Goal: Task Accomplishment & Management: Manage account settings

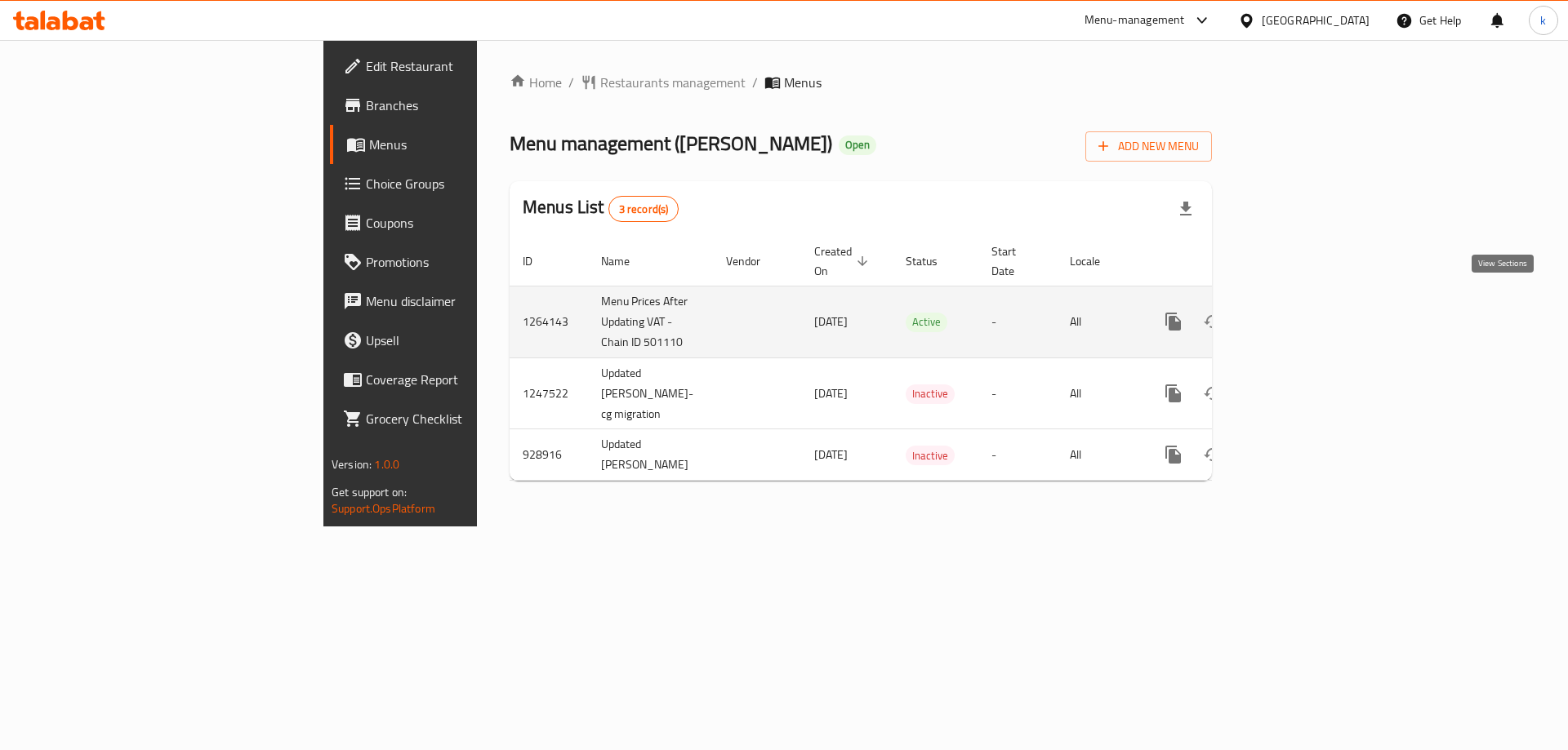
click at [1311, 304] on link "enhanced table" at bounding box center [1291, 321] width 39 height 39
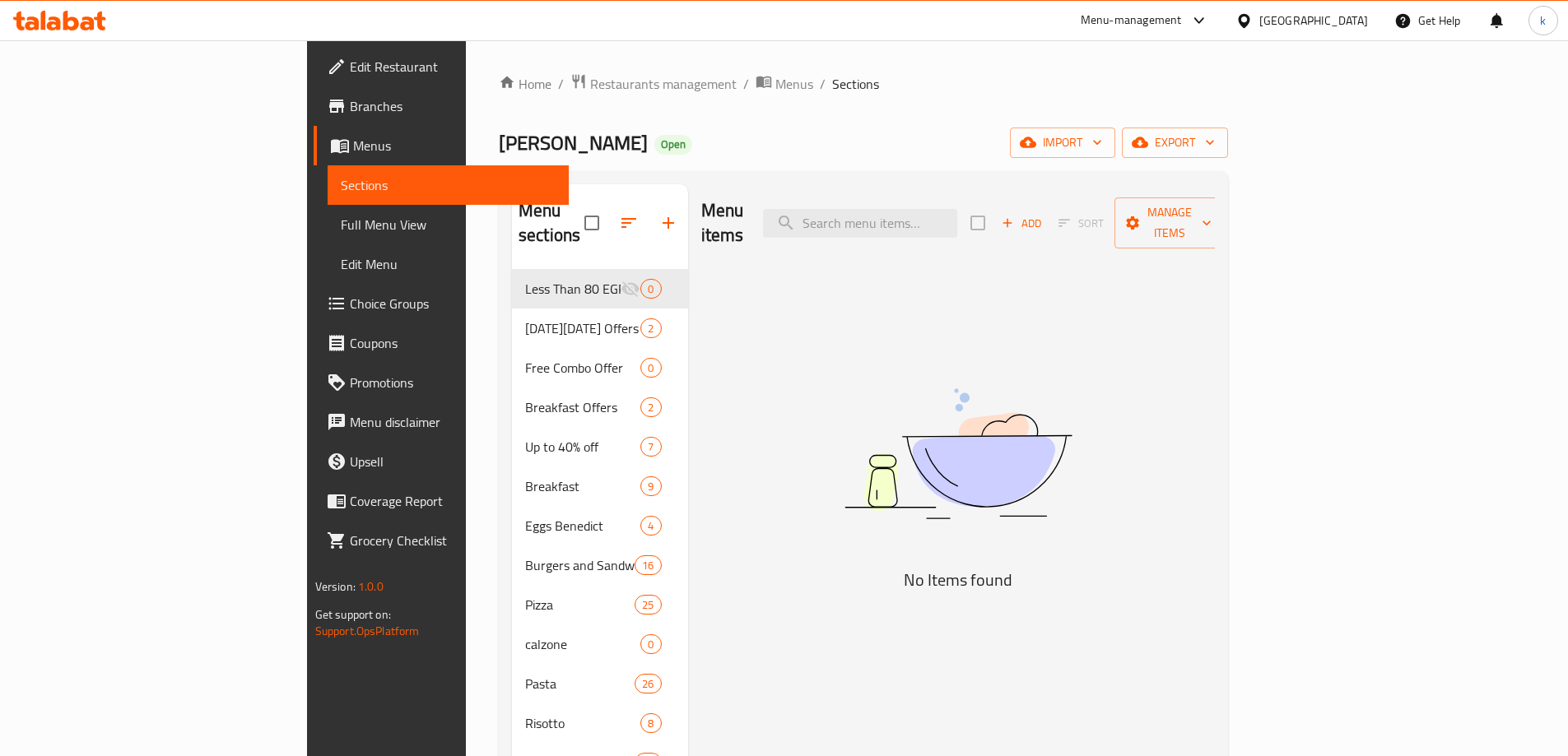
click at [349, 299] on span "Choice Groups" at bounding box center [452, 303] width 206 height 20
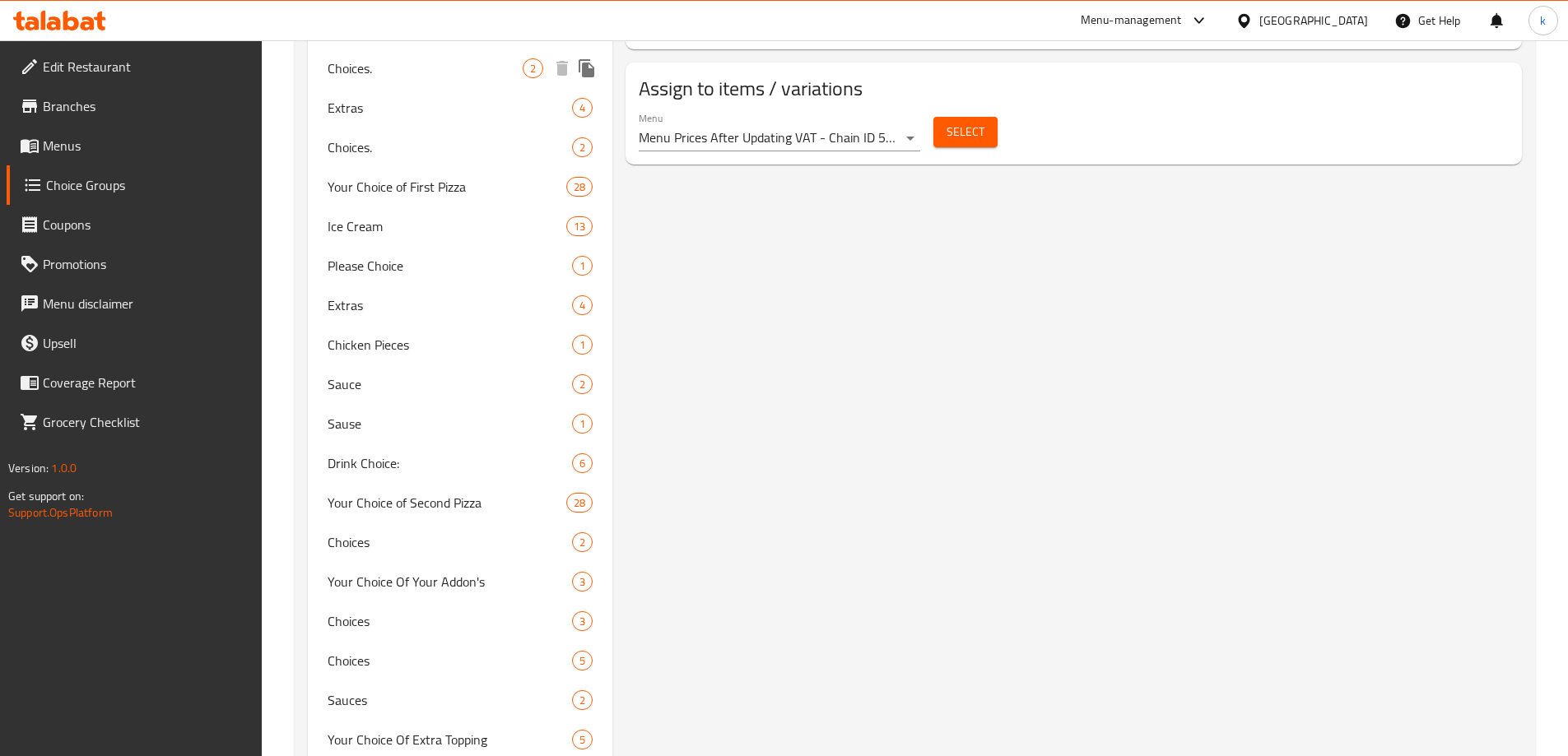
scroll to position [1363, 0]
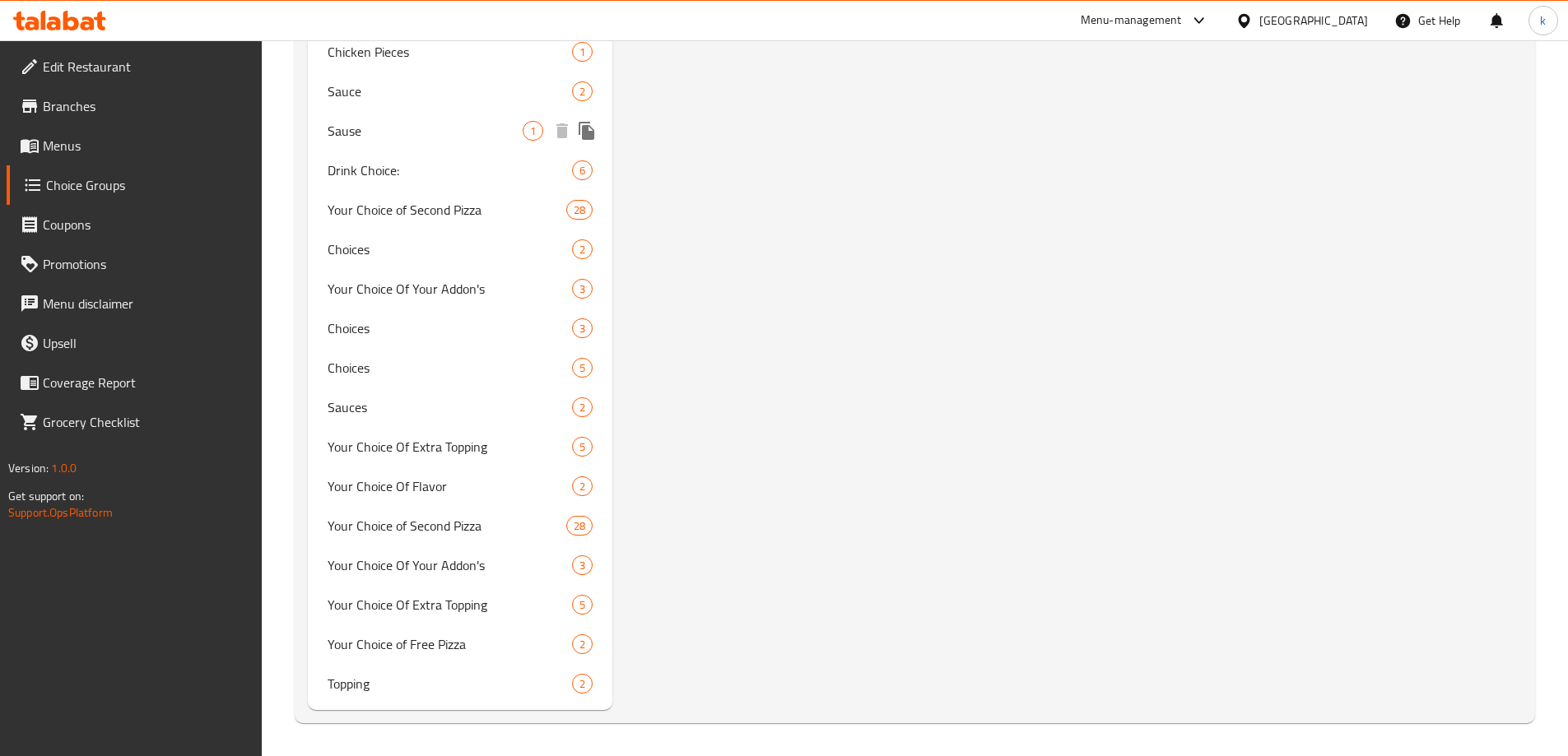
click at [429, 138] on span "Sause" at bounding box center [425, 130] width 196 height 20
type input "Sause"
type input "صوص"
type input "0"
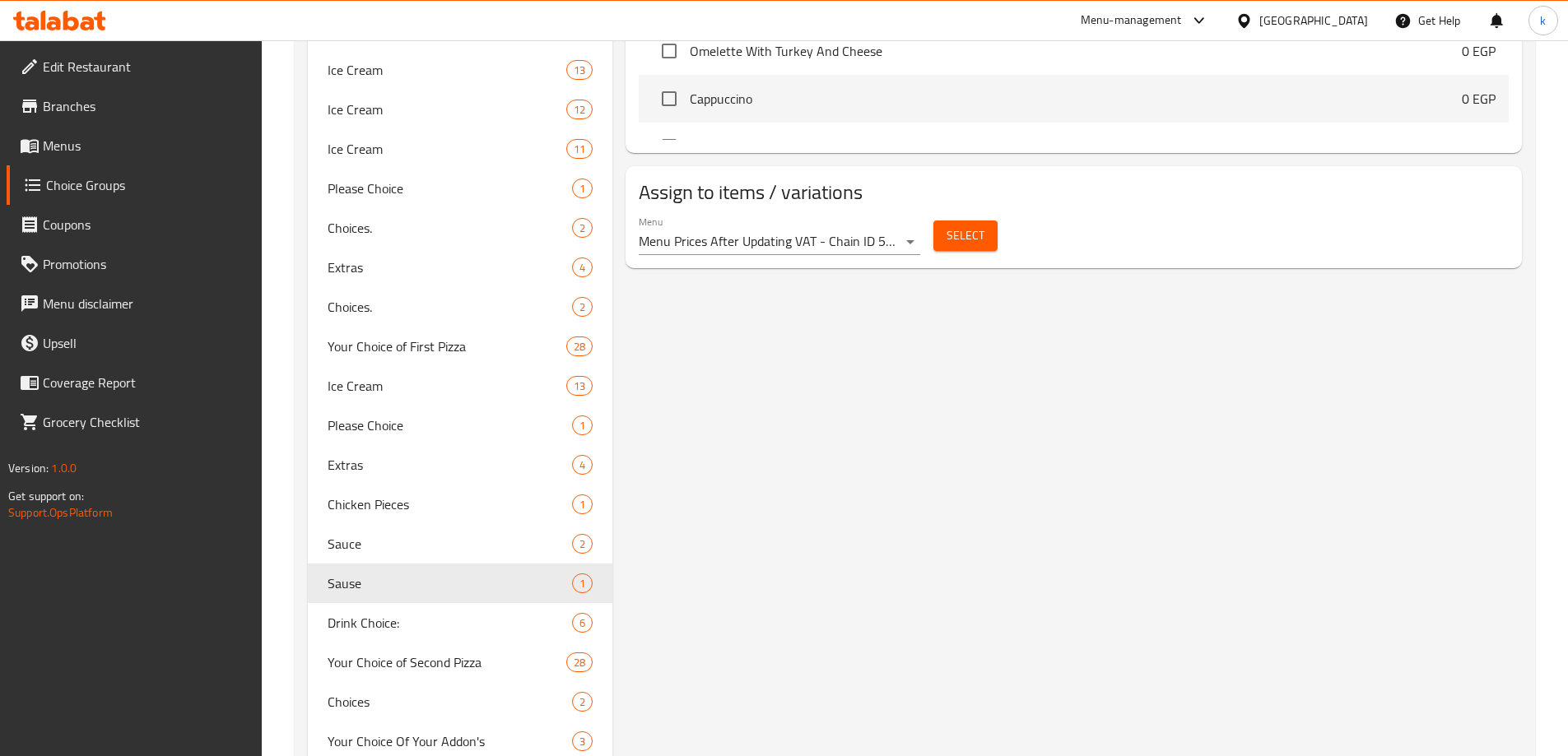
scroll to position [1070, 0]
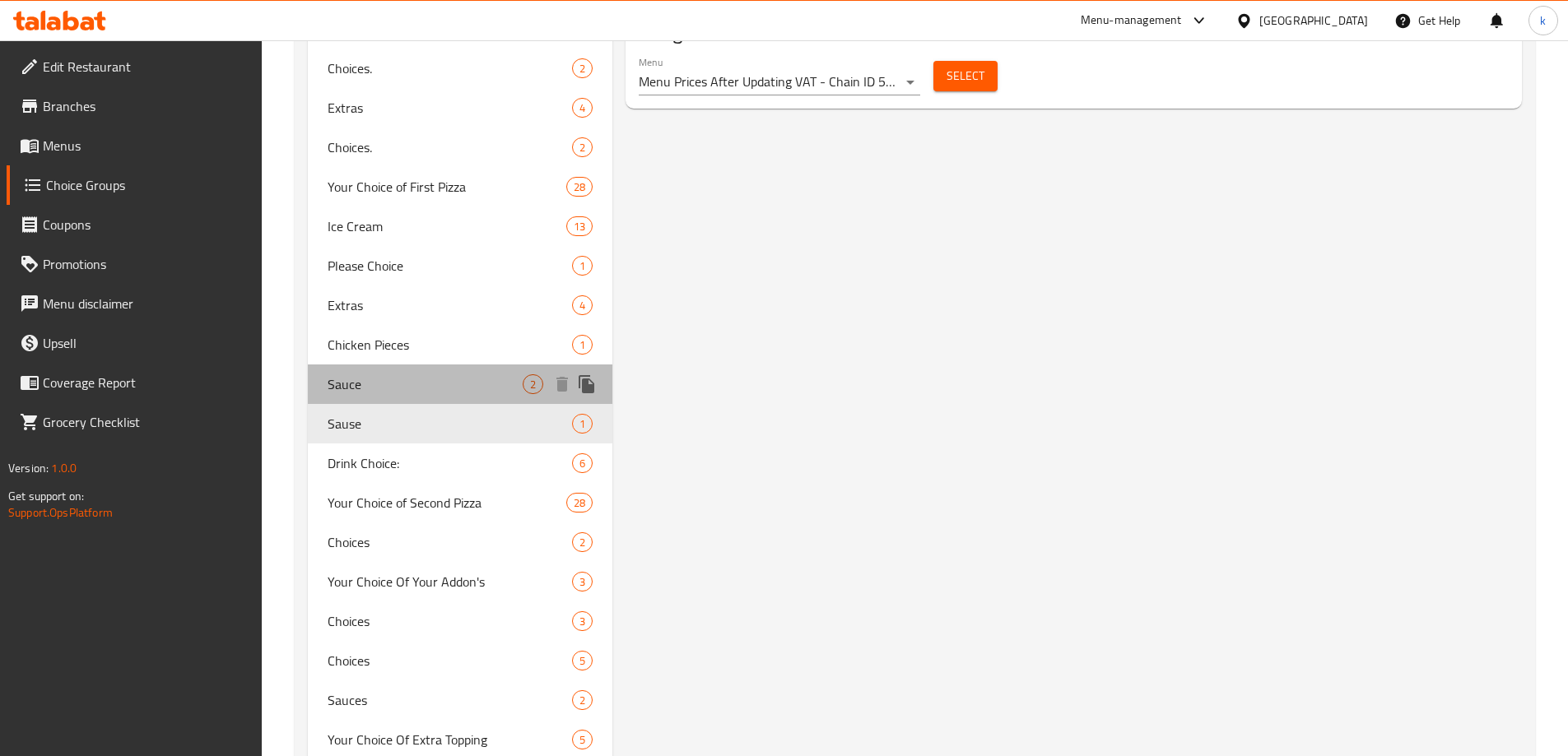
click at [390, 383] on span "Sauce" at bounding box center [425, 384] width 196 height 20
type input "Sauce"
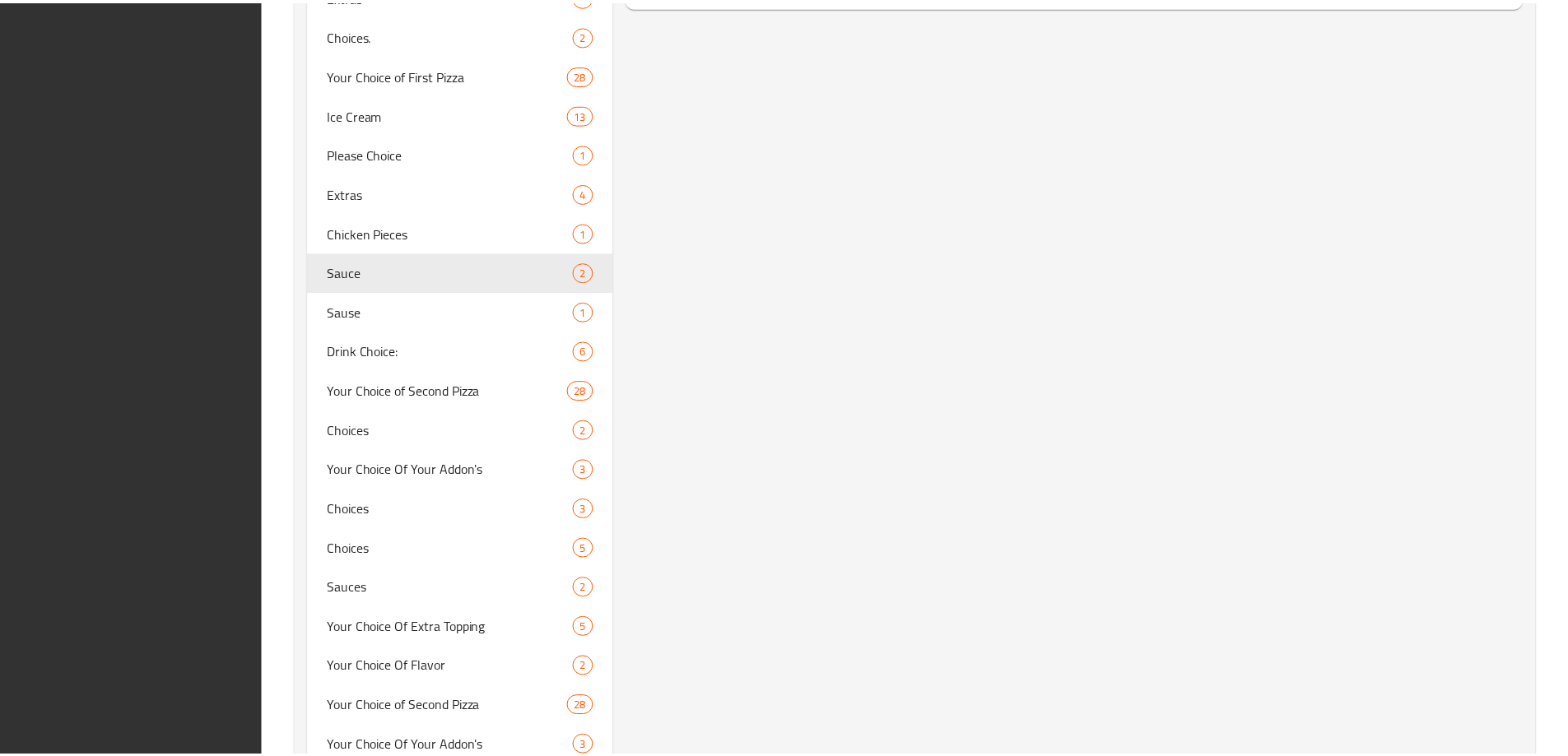
scroll to position [1363, 0]
